Goal: Find specific page/section: Find specific page/section

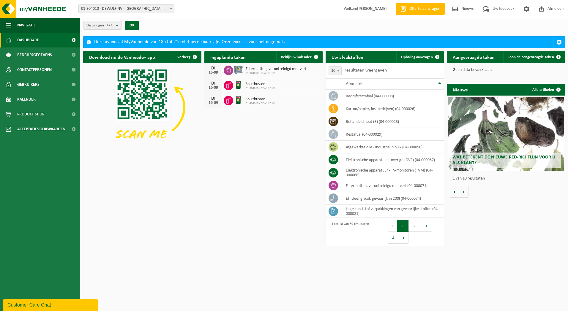
click at [171, 7] on span at bounding box center [171, 9] width 6 height 8
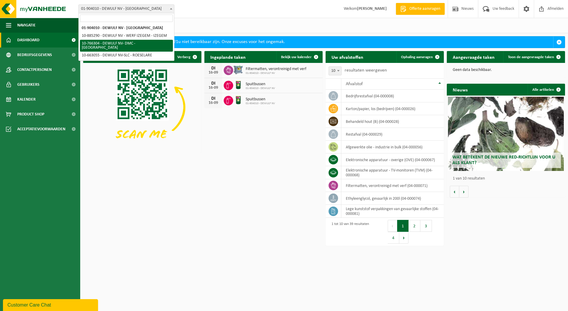
select select "13137"
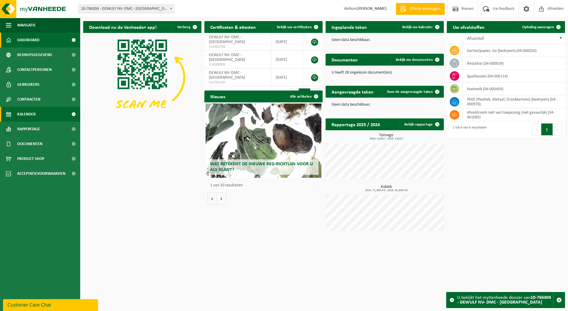
click at [33, 113] on span "Kalender" at bounding box center [26, 114] width 18 height 15
